Goal: Check status: Check status

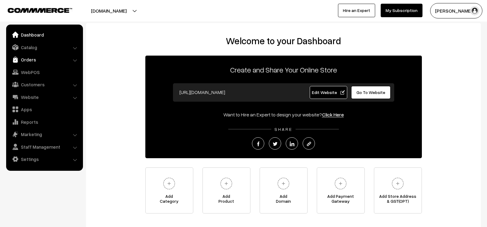
click at [44, 58] on link "Orders" at bounding box center [44, 59] width 73 height 11
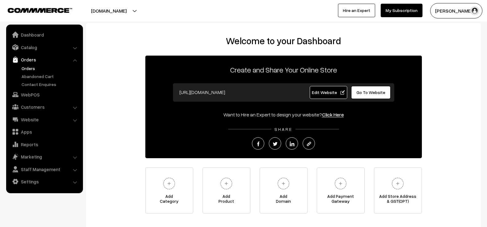
click at [36, 68] on link "Orders" at bounding box center [50, 68] width 61 height 6
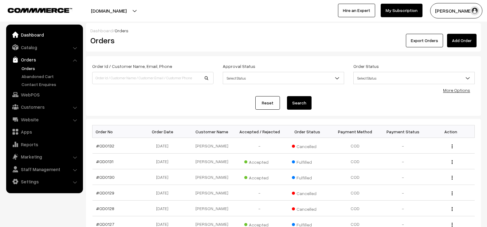
click at [37, 36] on link "Dashboard" at bounding box center [44, 34] width 73 height 11
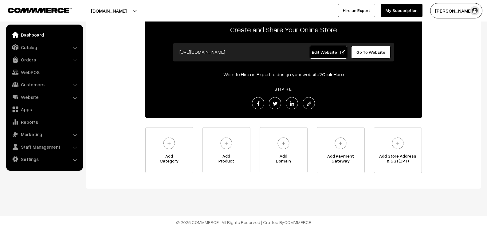
scroll to position [42, 0]
